Goal: Task Accomplishment & Management: Manage account settings

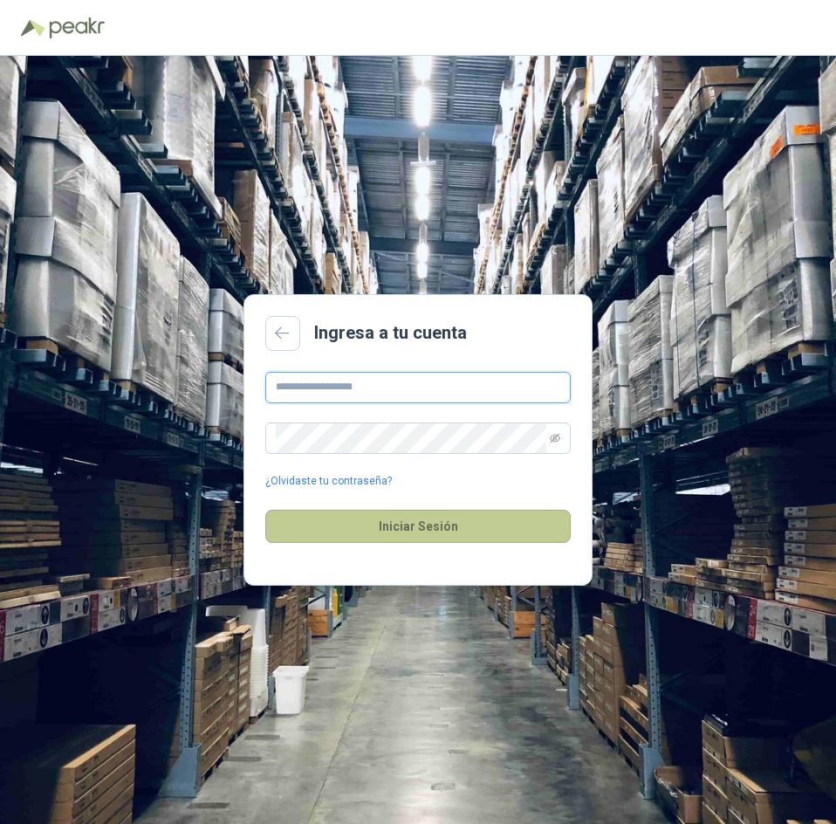
type input "**********"
click at [448, 539] on button "Iniciar Sesión" at bounding box center [418, 526] width 306 height 33
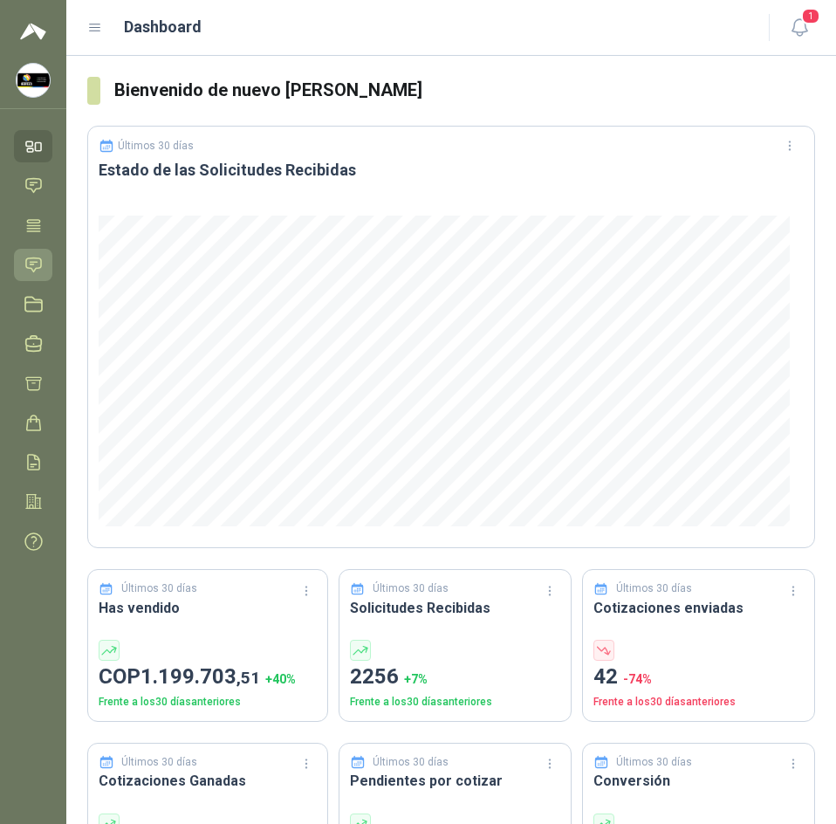
click at [24, 255] on link "Solicitudes" at bounding box center [33, 265] width 38 height 32
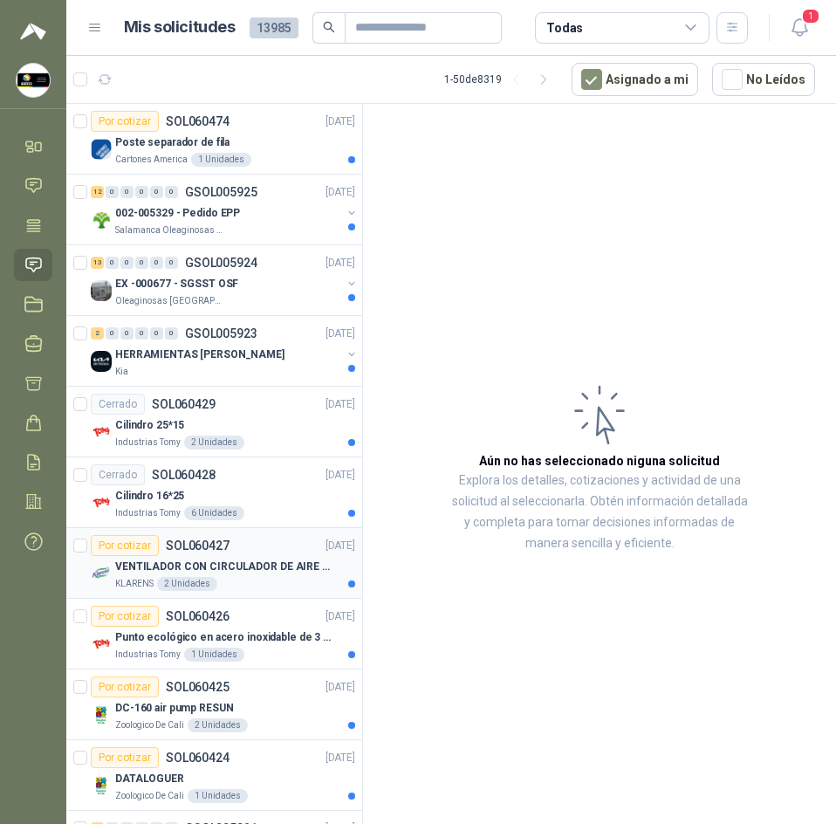
click at [258, 551] on div "Por cotizar SOL060427 [DATE]" at bounding box center [223, 545] width 265 height 21
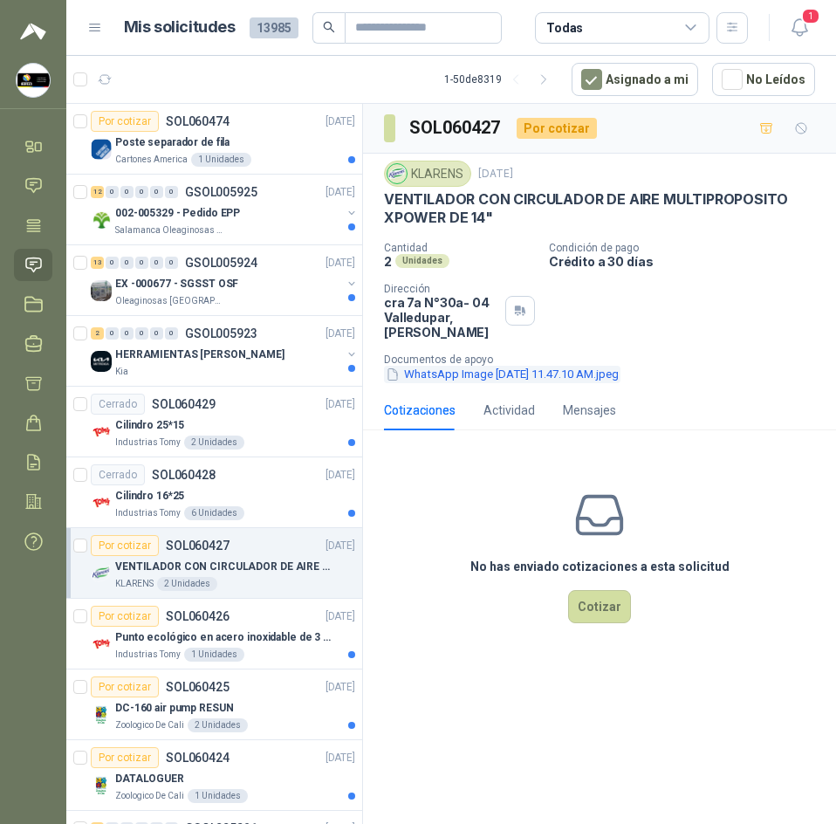
click at [548, 366] on button "WhatsApp Image [DATE] 11.47.10 AM.jpeg" at bounding box center [502, 375] width 237 height 18
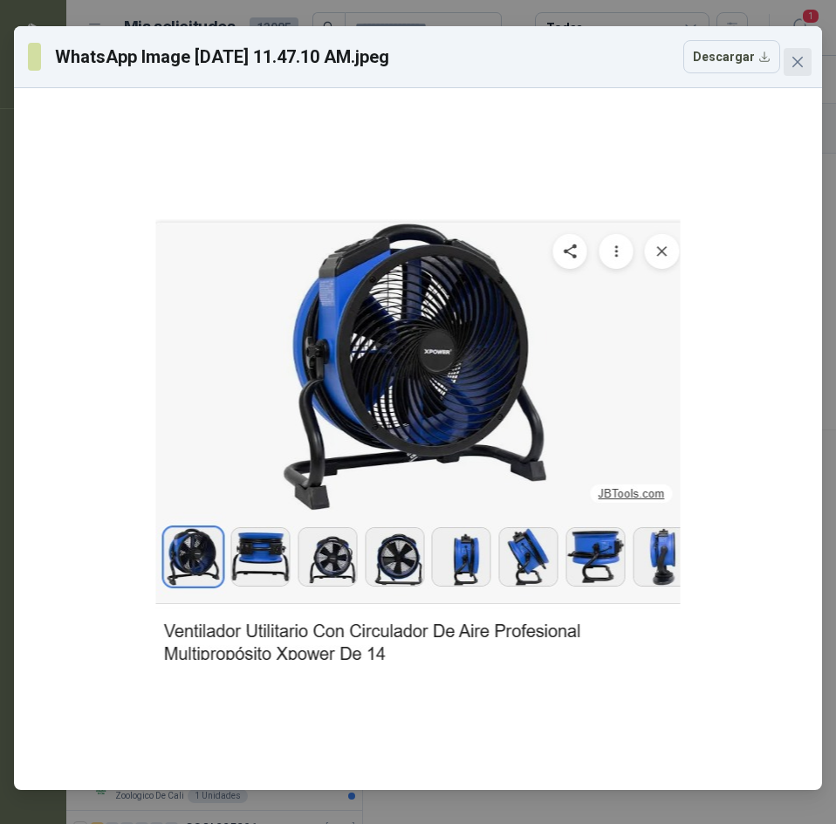
click at [800, 72] on button "Close" at bounding box center [798, 62] width 28 height 28
